Goal: Information Seeking & Learning: Learn about a topic

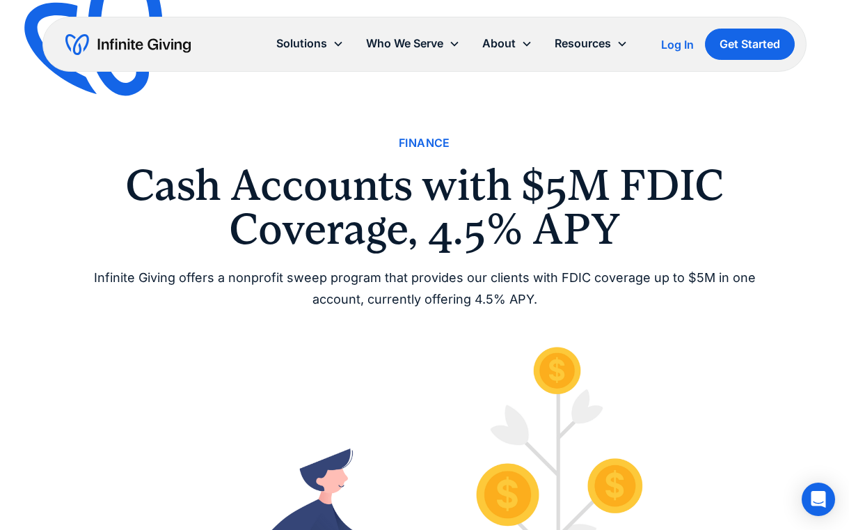
click at [290, 262] on div "Finance Cash Accounts with $5M FDIC Coverage, 4.5% APY Infinite Giving offers a…" at bounding box center [424, 222] width 668 height 176
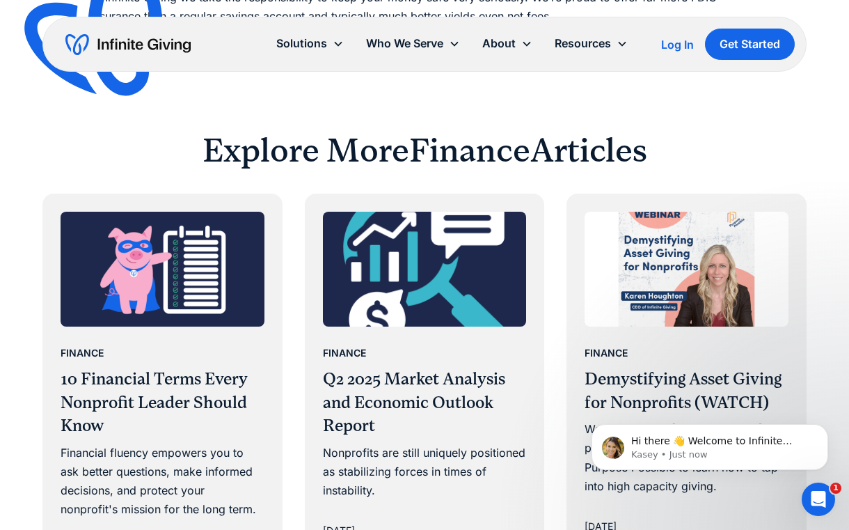
scroll to position [1414, 0]
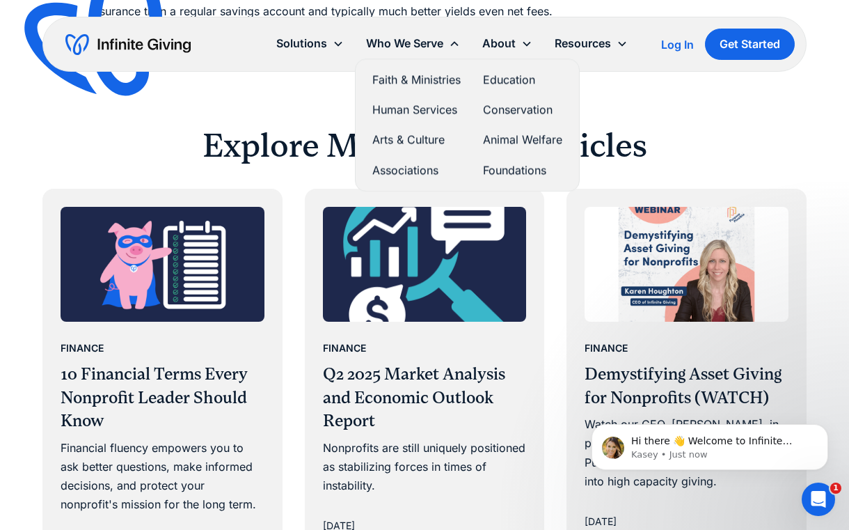
click at [419, 42] on div "Who We Serve" at bounding box center [404, 43] width 77 height 19
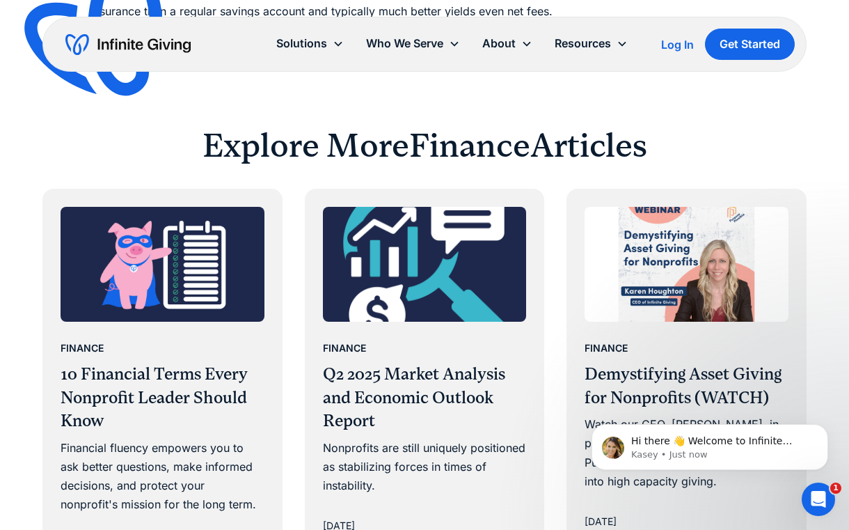
click at [419, 42] on div "Who We Serve" at bounding box center [404, 43] width 77 height 19
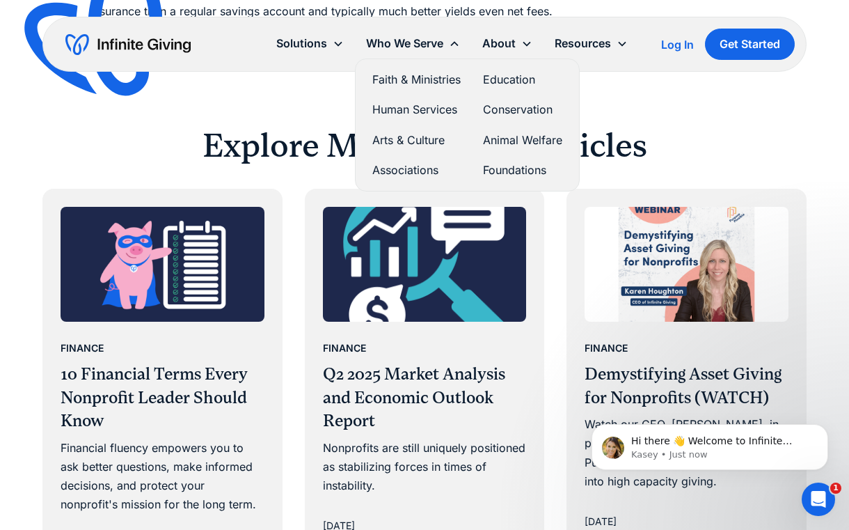
click at [396, 80] on link "Faith & Ministries" at bounding box center [416, 79] width 88 height 19
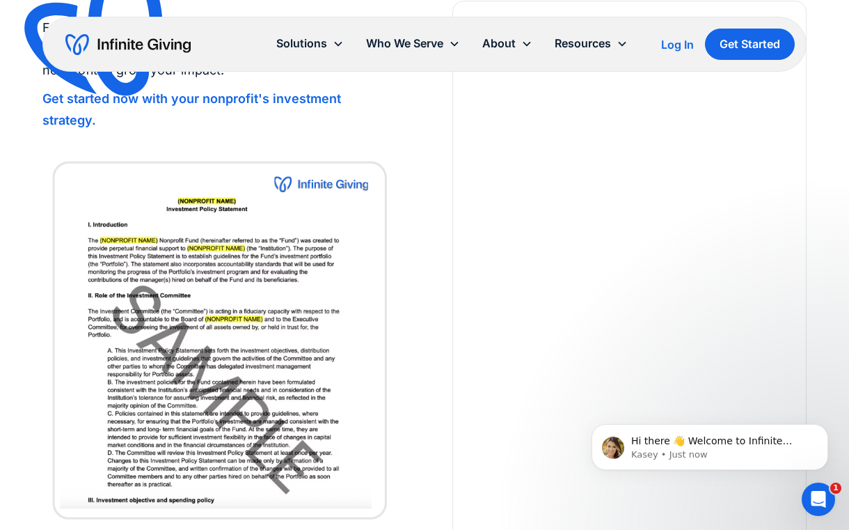
scroll to position [2838, 0]
